Goal: Transaction & Acquisition: Purchase product/service

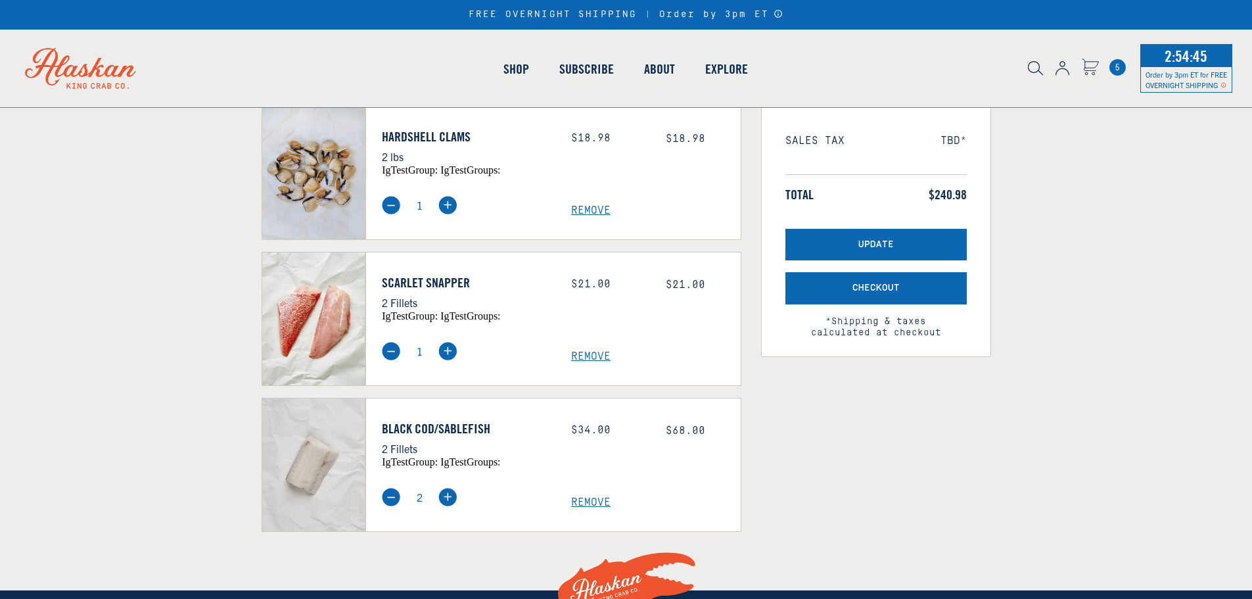
scroll to position [284, 0]
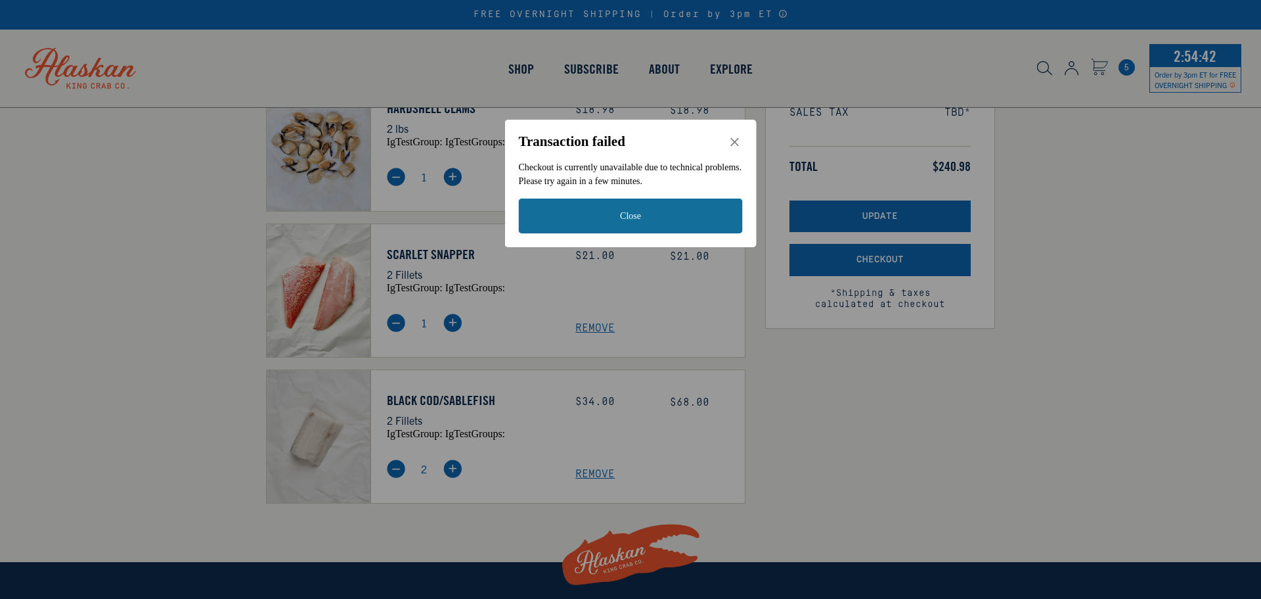
click at [646, 215] on button "Close" at bounding box center [631, 215] width 224 height 35
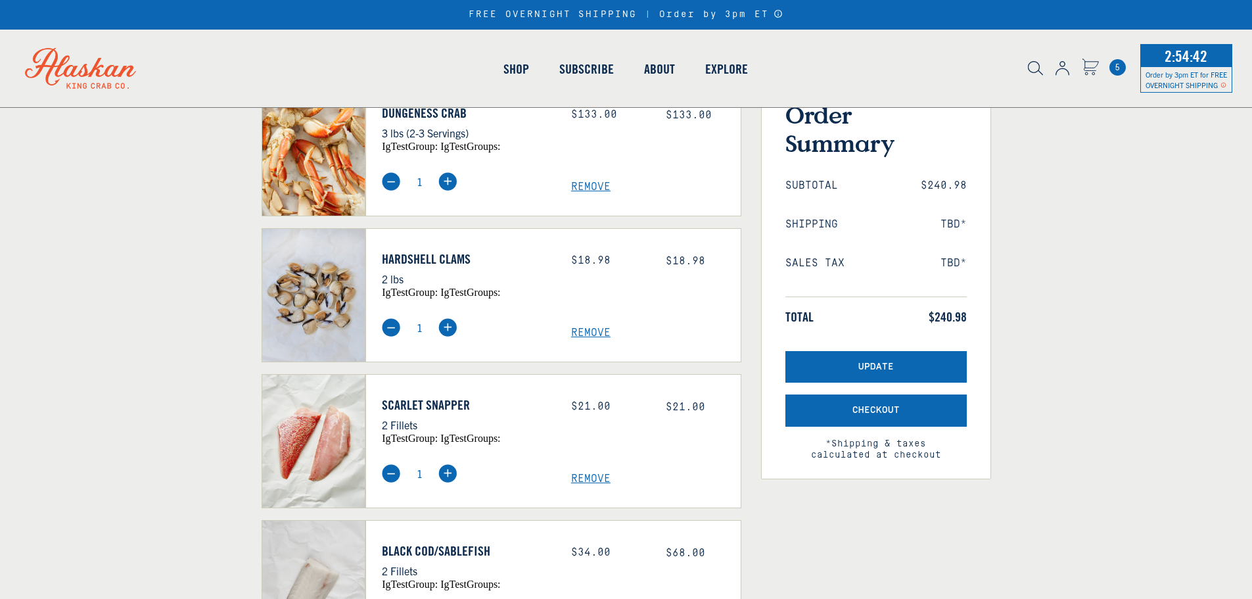
scroll to position [131, 0]
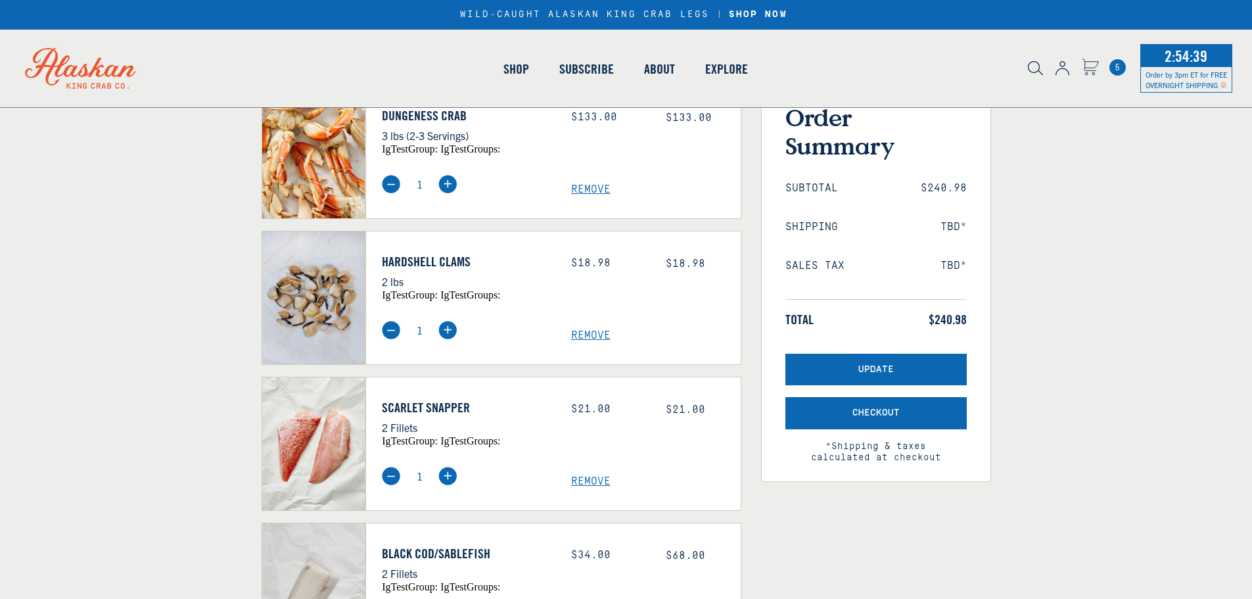
click at [598, 187] on span "Remove" at bounding box center [656, 189] width 170 height 12
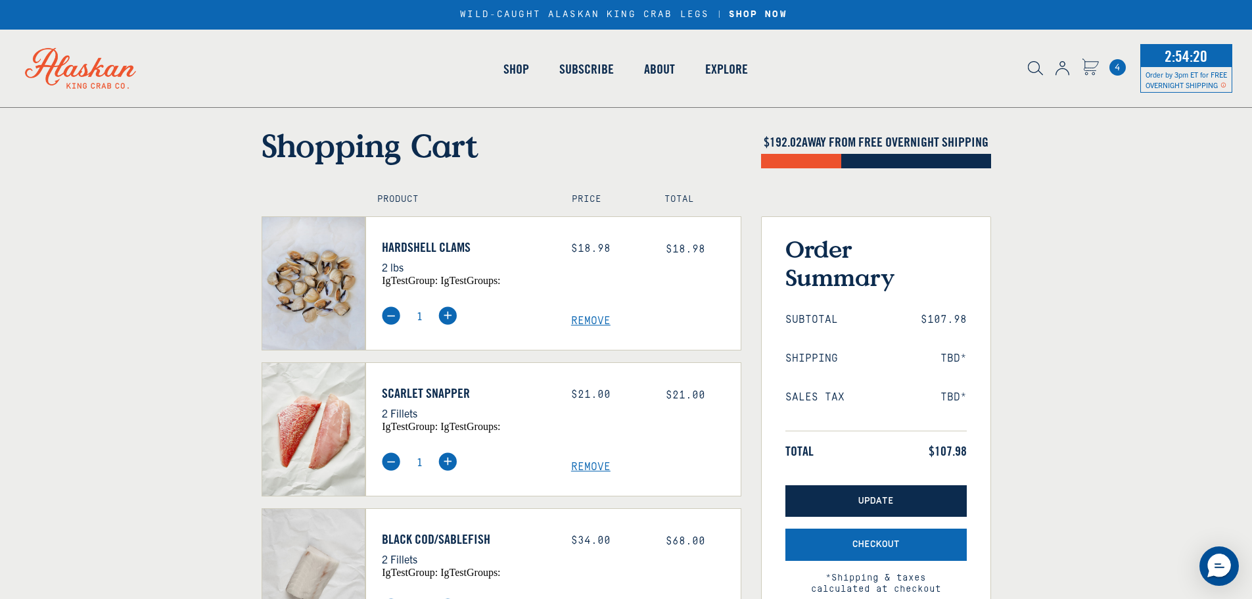
click at [891, 502] on span "Update" at bounding box center [875, 500] width 35 height 11
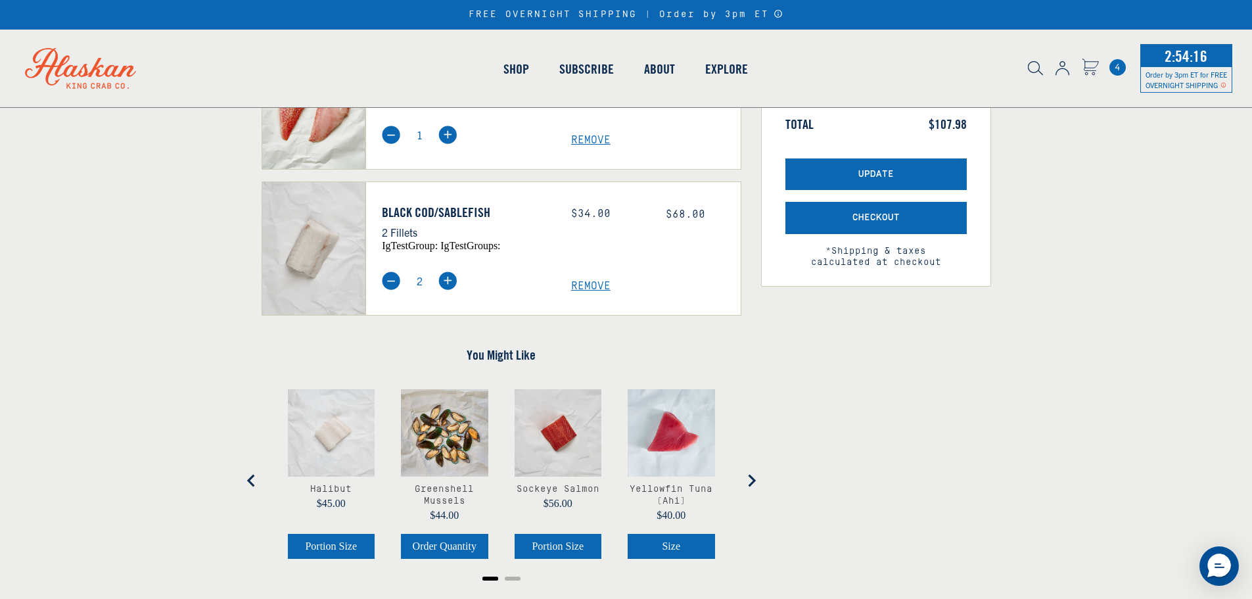
scroll to position [328, 0]
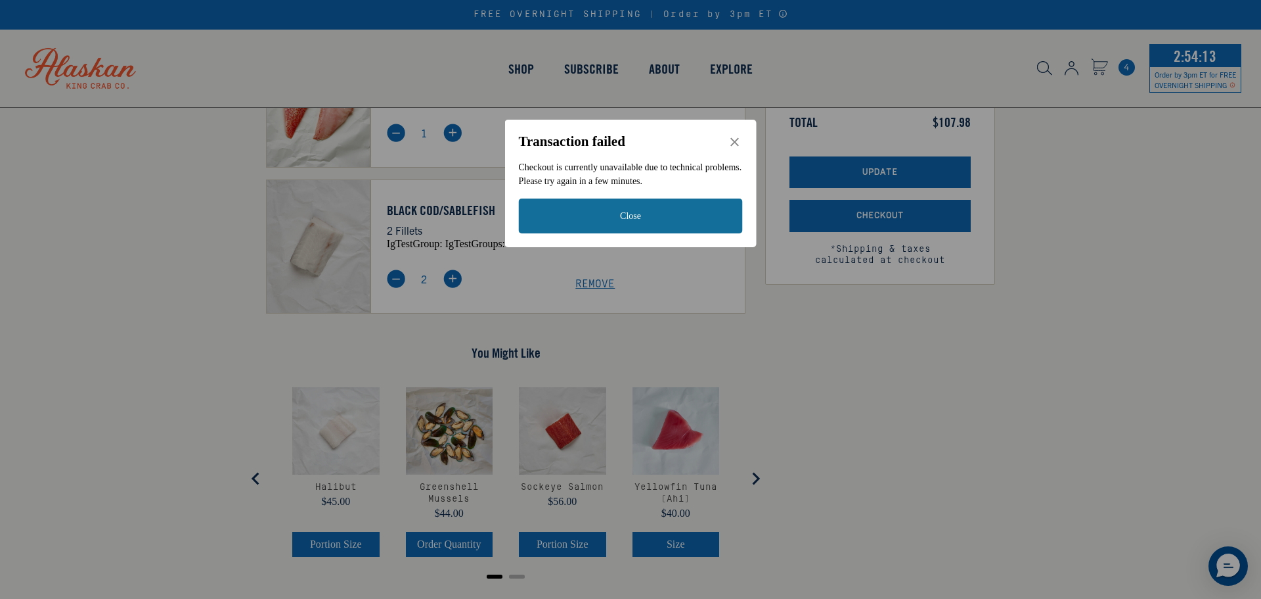
click at [639, 214] on button "Close" at bounding box center [631, 215] width 224 height 35
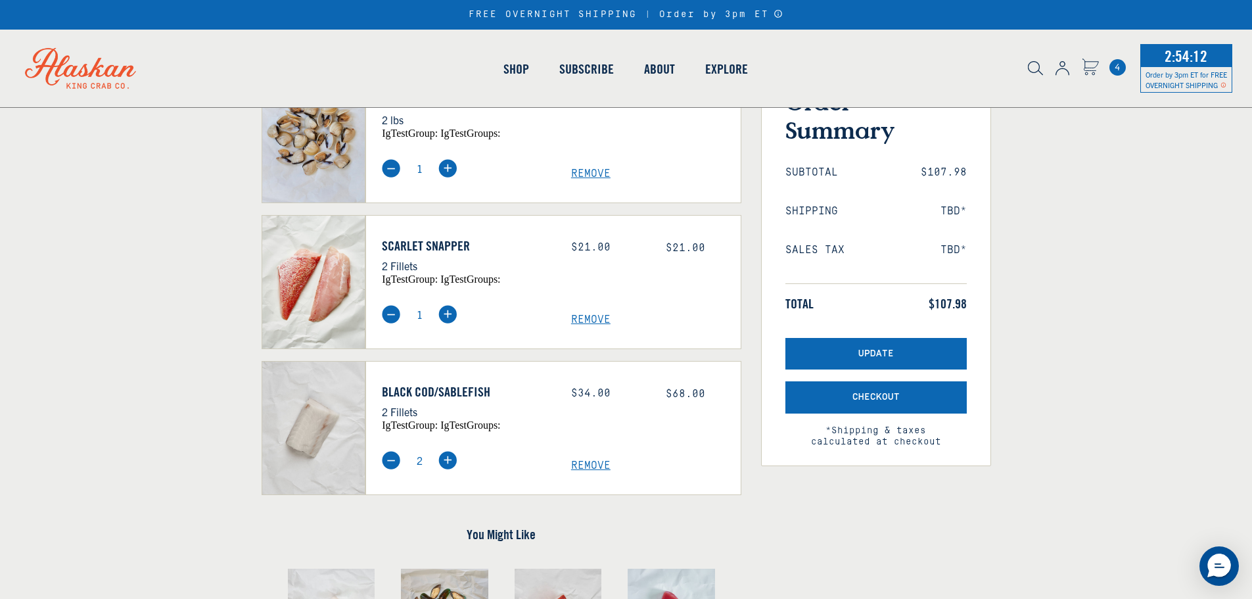
scroll to position [66, 0]
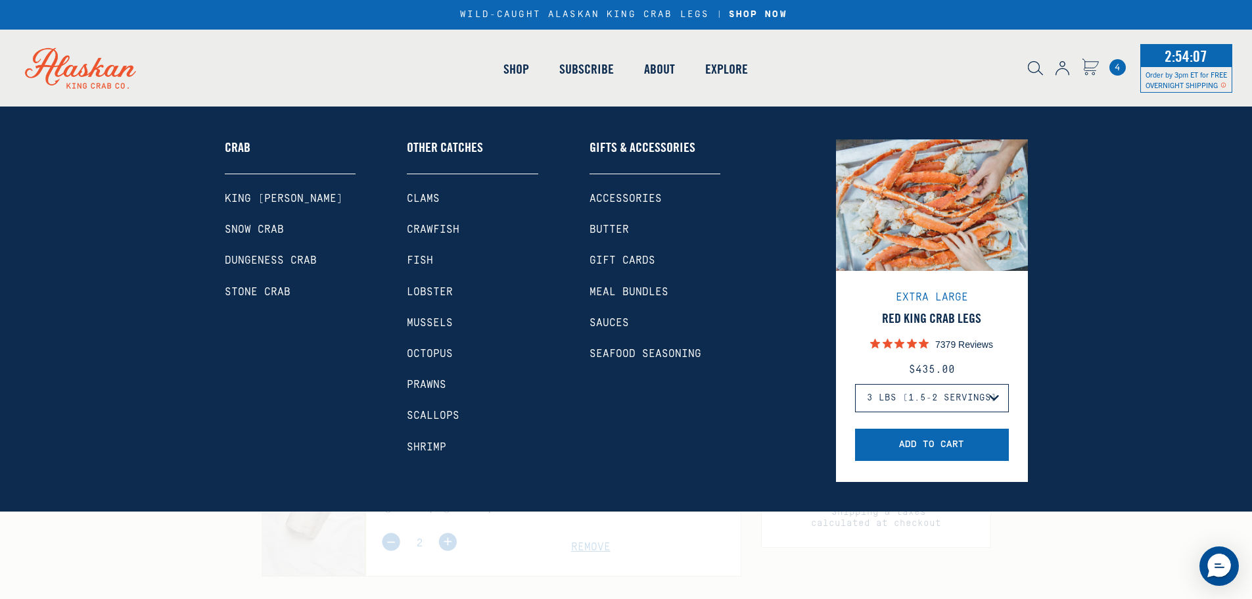
click at [268, 197] on link "King [PERSON_NAME]" at bounding box center [290, 198] width 131 height 12
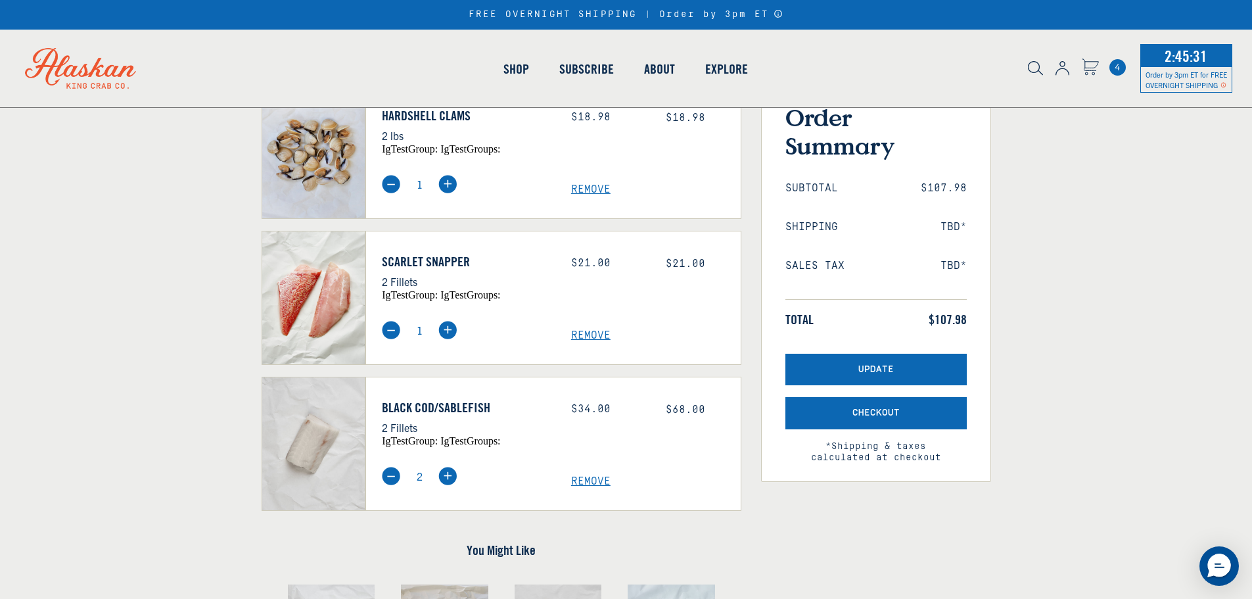
click at [593, 188] on span "Remove" at bounding box center [656, 189] width 170 height 12
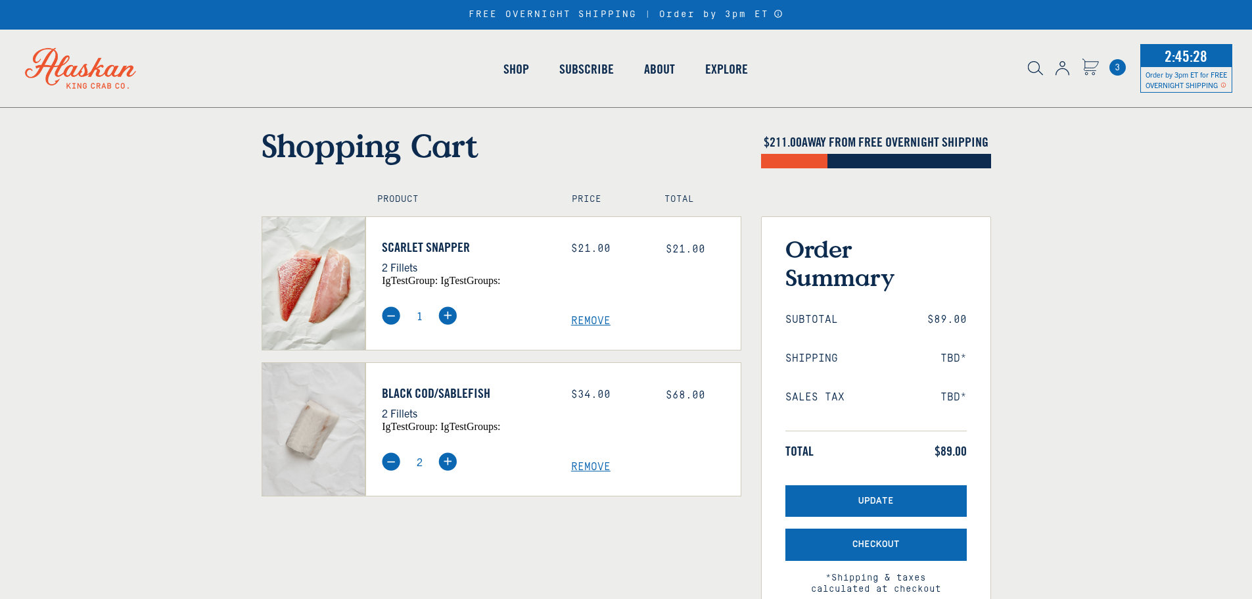
click at [593, 320] on span "Remove" at bounding box center [656, 321] width 170 height 12
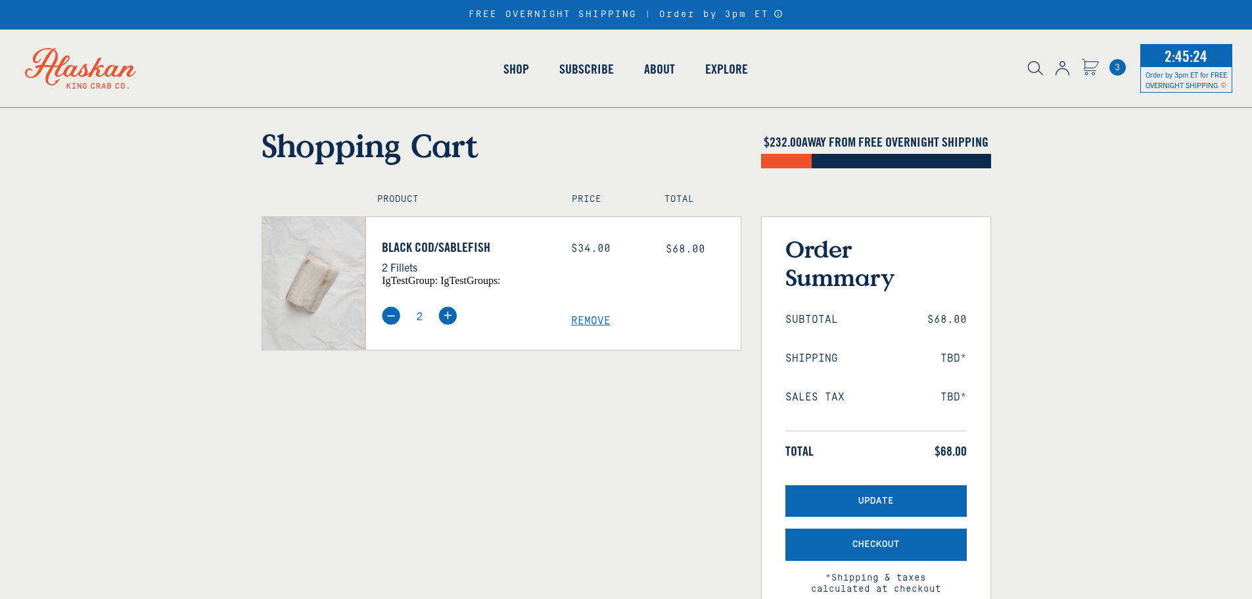
click at [593, 323] on span "Remove" at bounding box center [656, 321] width 170 height 12
click at [594, 317] on span "Remove" at bounding box center [656, 321] width 170 height 12
